Goal: Use online tool/utility: Use online tool/utility

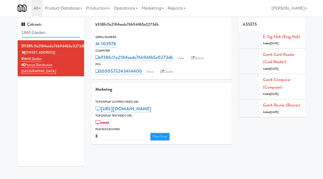
scroll to position [5, 0]
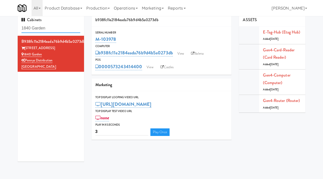
drag, startPoint x: 0, startPoint y: 0, endPoint x: 19, endPoint y: 28, distance: 33.8
click at [19, 28] on div "Cabinets 1840 Garden" at bounding box center [51, 25] width 66 height 22
paste input "The [PERSON_NAME] - Cooler #1"
type input "The [PERSON_NAME] - Cooler #1"
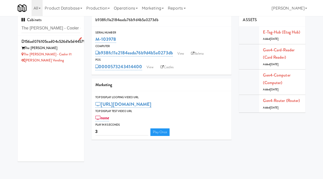
click at [71, 53] on div "The [PERSON_NAME] - Cooler #1" at bounding box center [50, 54] width 59 height 6
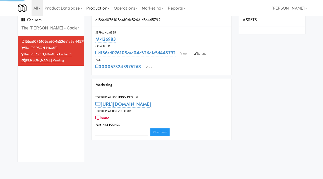
type input "3"
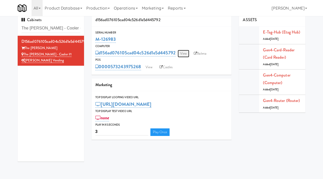
click at [186, 53] on link "View" at bounding box center [184, 54] width 12 height 8
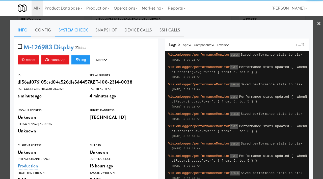
click at [72, 33] on link "System Check" at bounding box center [73, 30] width 37 height 13
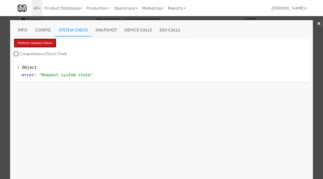
click at [39, 45] on button "Perform System Check" at bounding box center [35, 43] width 42 height 9
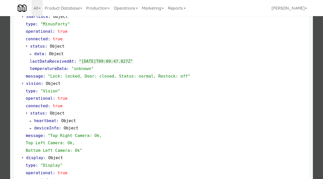
scroll to position [140, 0]
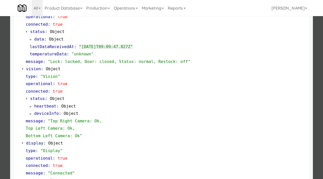
click at [1, 110] on div at bounding box center [161, 89] width 323 height 179
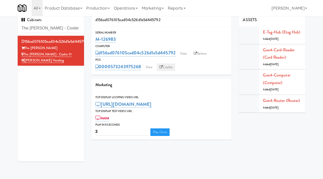
click at [169, 68] on link "Castles" at bounding box center [166, 68] width 18 height 8
drag, startPoint x: 119, startPoint y: 41, endPoint x: 96, endPoint y: 40, distance: 22.7
click at [96, 40] on div "M-126983" at bounding box center [161, 39] width 132 height 9
copy link "M-126983"
